Goal: Task Accomplishment & Management: Manage account settings

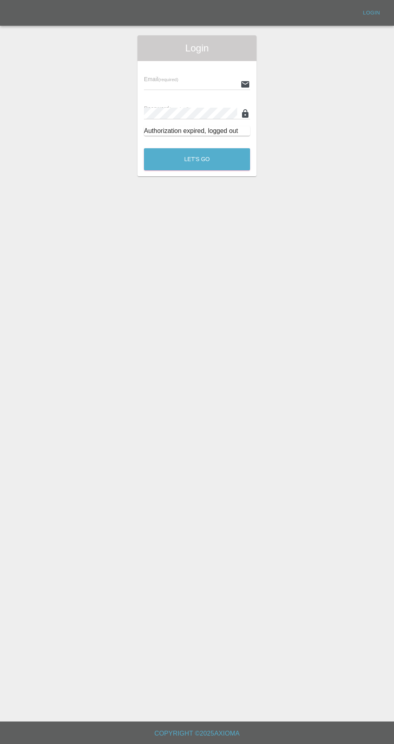
click at [171, 84] on input "text" at bounding box center [190, 84] width 93 height 12
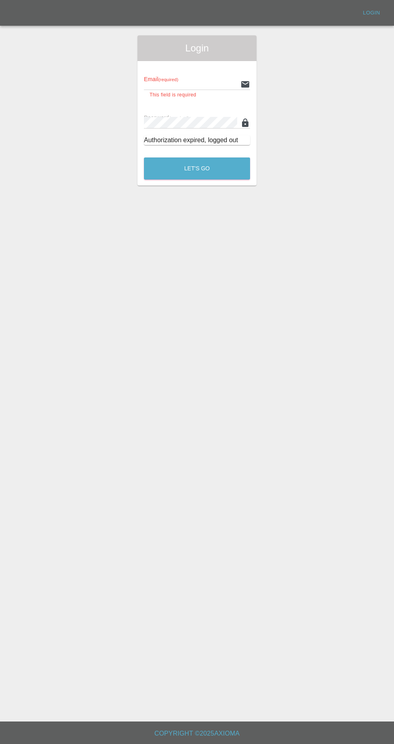
type input "[EMAIL_ADDRESS][DOMAIN_NAME]"
click at [144, 157] on button "Let's Go" at bounding box center [197, 168] width 106 height 22
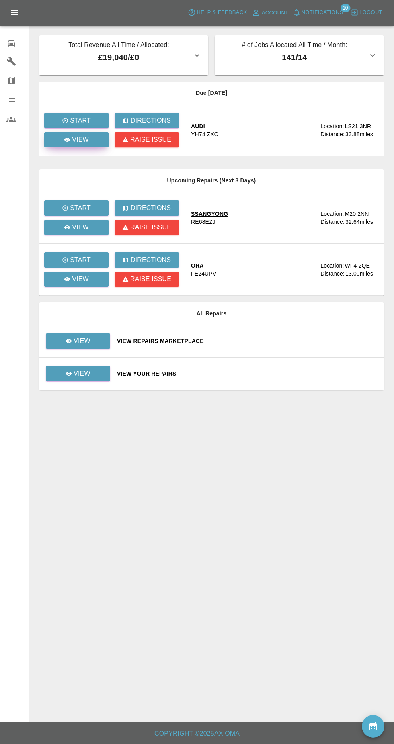
click at [67, 140] on icon at bounding box center [67, 140] width 6 height 4
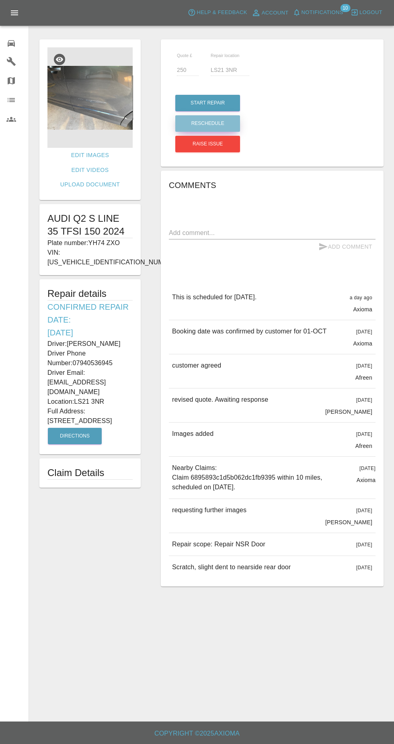
click at [194, 128] on button "Reschedule" at bounding box center [207, 123] width 65 height 16
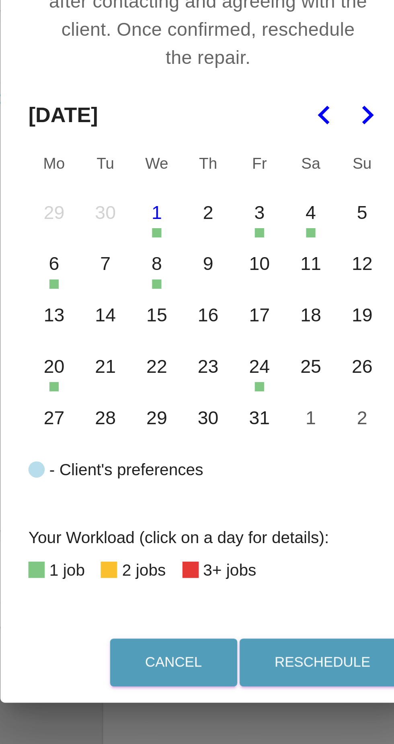
click at [160, 368] on button "7" at bounding box center [161, 362] width 17 height 17
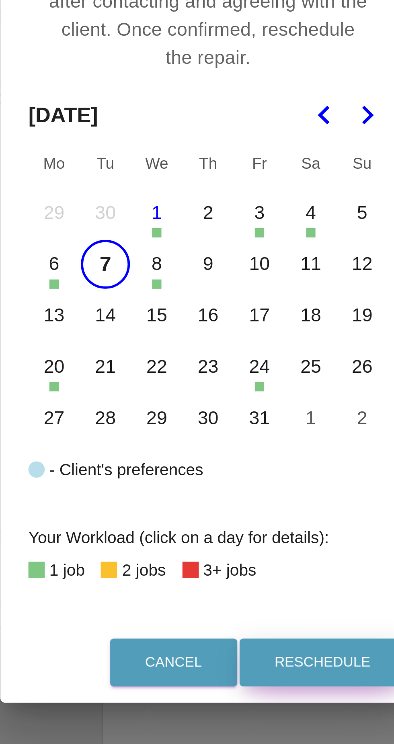
click at [237, 501] on button "Reschedule" at bounding box center [236, 500] width 57 height 16
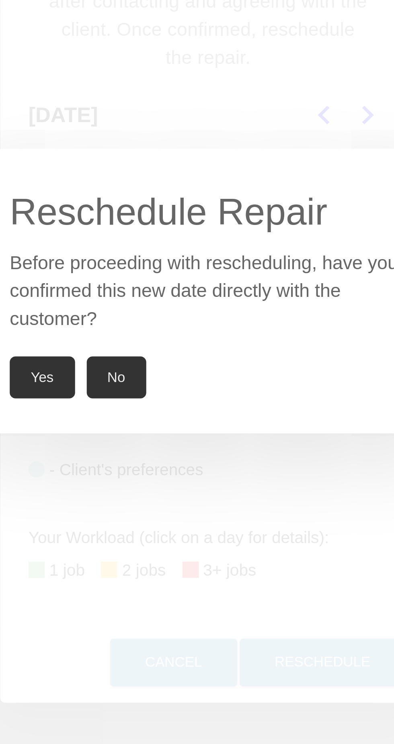
click at [140, 407] on button "Yes" at bounding box center [140, 402] width 22 height 14
